Goal: Navigation & Orientation: Understand site structure

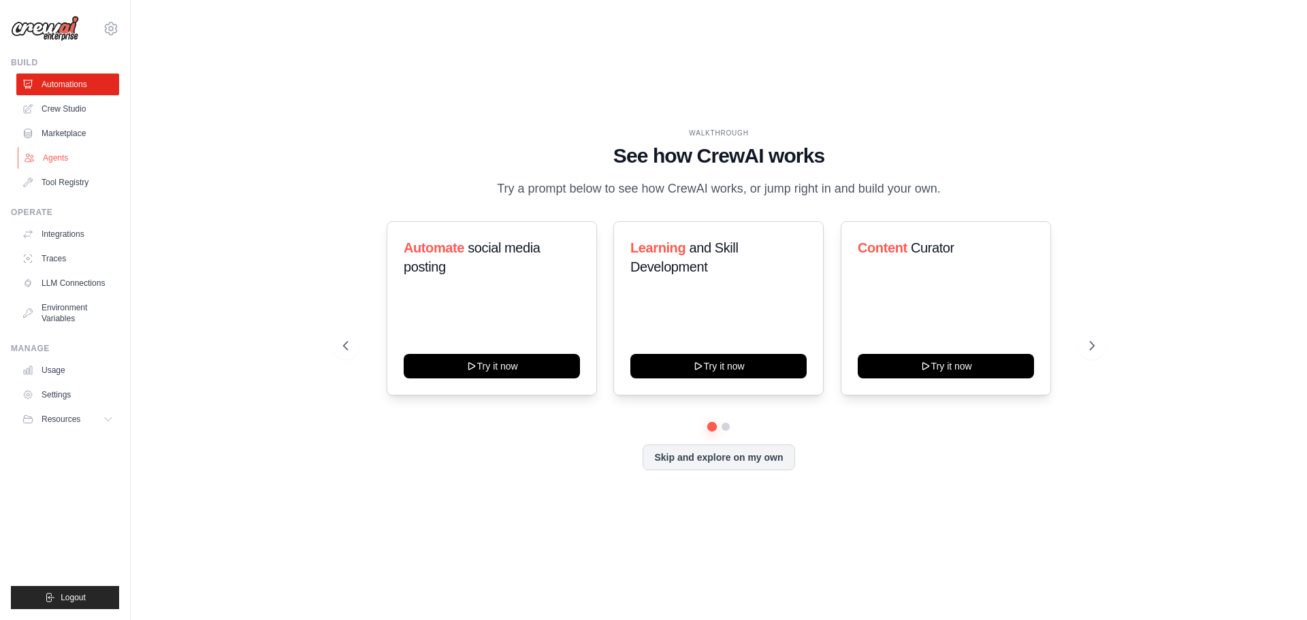
click at [63, 159] on link "Agents" at bounding box center [69, 158] width 103 height 22
click at [81, 112] on link "Crew Studio" at bounding box center [69, 109] width 103 height 22
